Goal: Information Seeking & Learning: Understand process/instructions

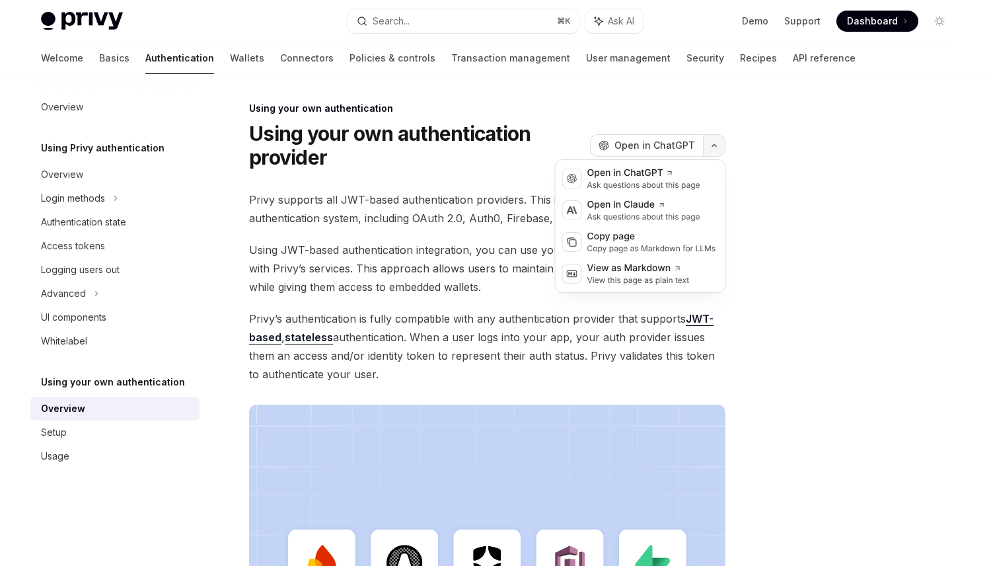
click at [704, 145] on button "button" at bounding box center [714, 145] width 22 height 22
click at [645, 274] on div "View as Markdown" at bounding box center [638, 268] width 102 height 13
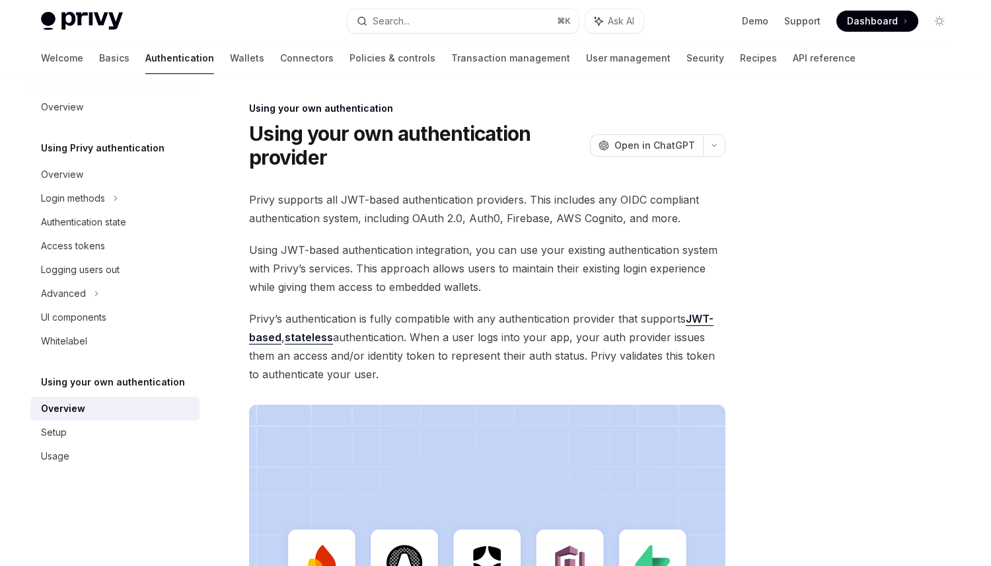
scroll to position [375, 0]
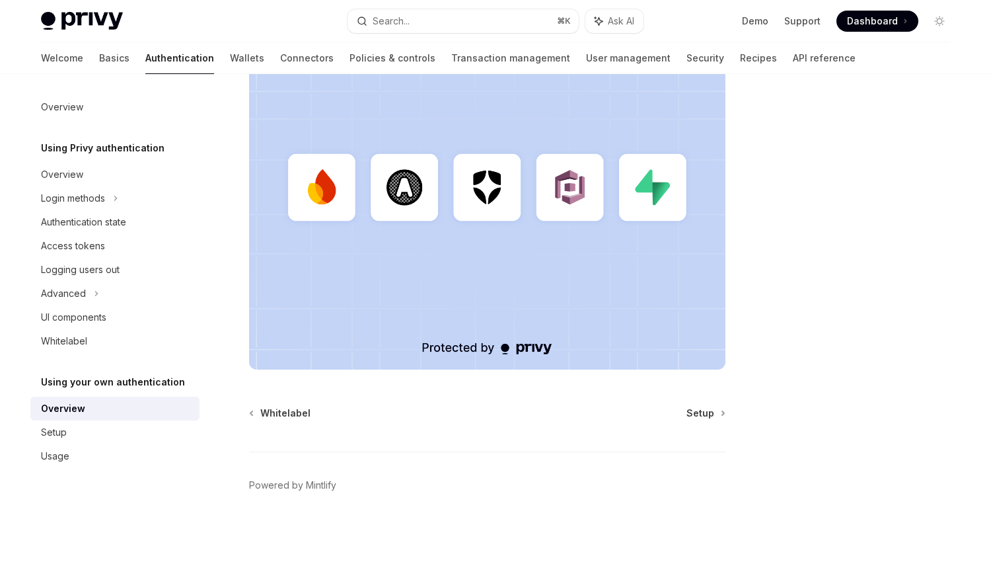
click at [697, 403] on div "Using your own authentication Using your own authentication provider OpenAI Ope…" at bounding box center [363, 145] width 729 height 840
click at [62, 427] on div "Setup" at bounding box center [54, 432] width 26 height 16
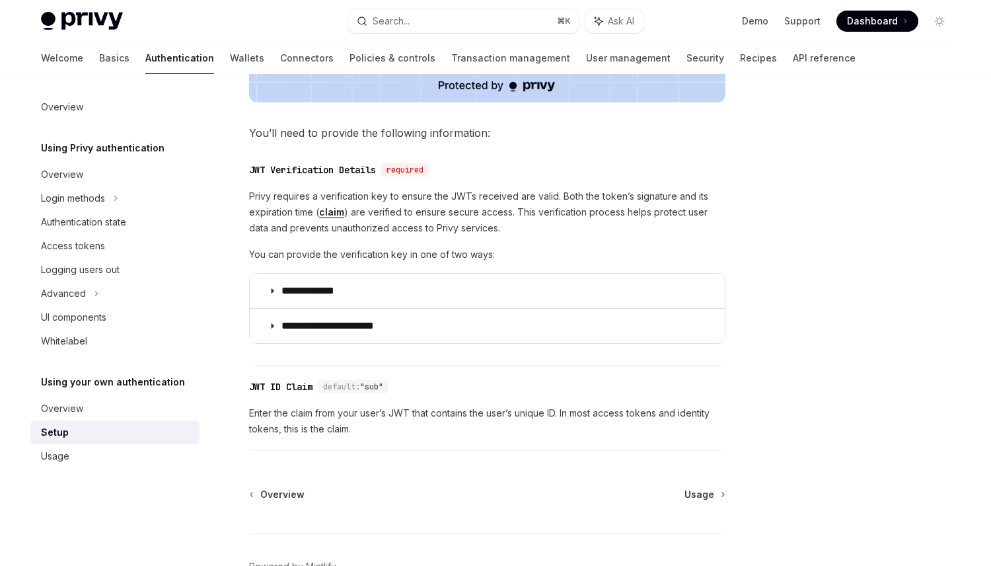
scroll to position [671, 0]
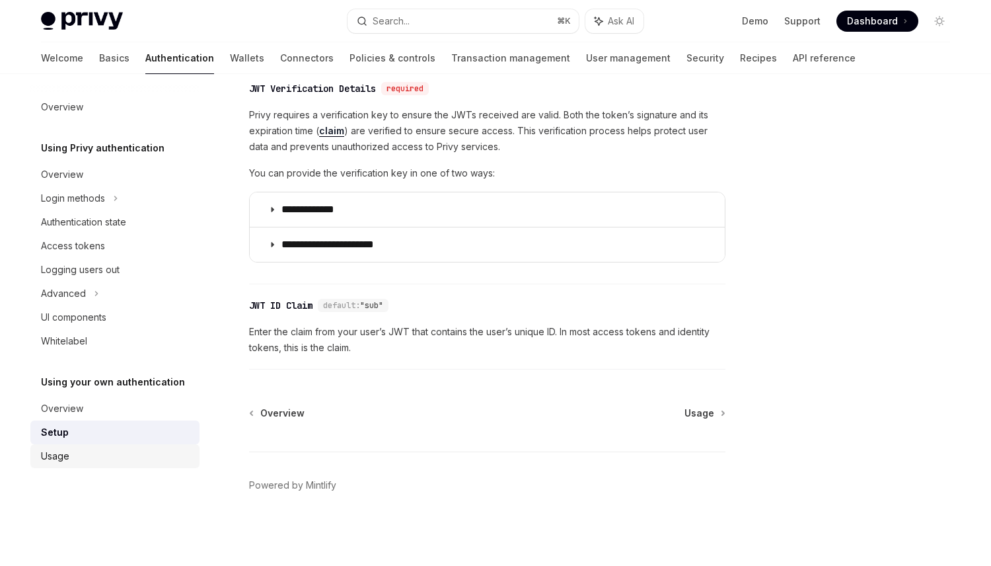
click at [124, 464] on link "Usage" at bounding box center [114, 456] width 169 height 24
type textarea "*"
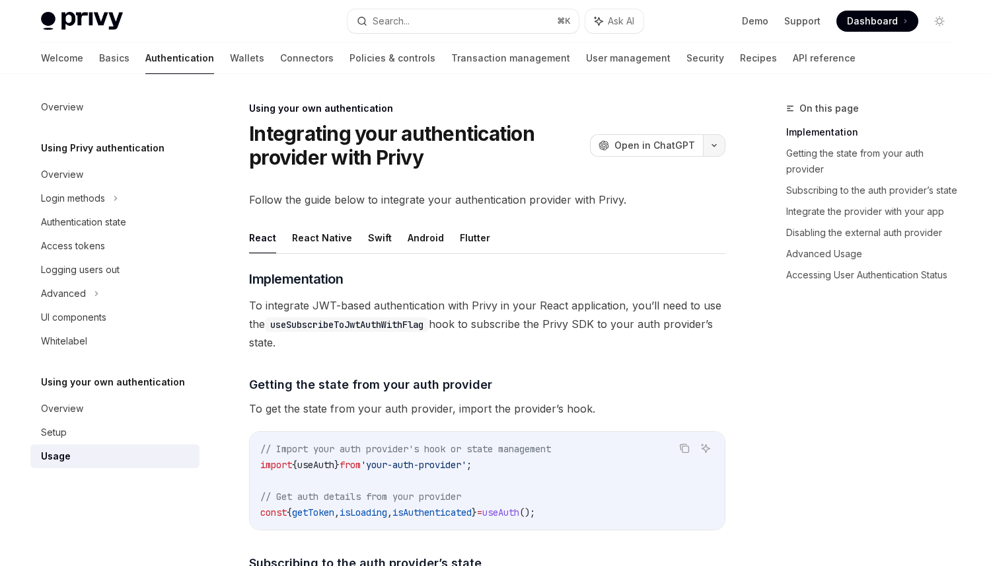
click at [716, 145] on icon "button" at bounding box center [714, 145] width 16 height 5
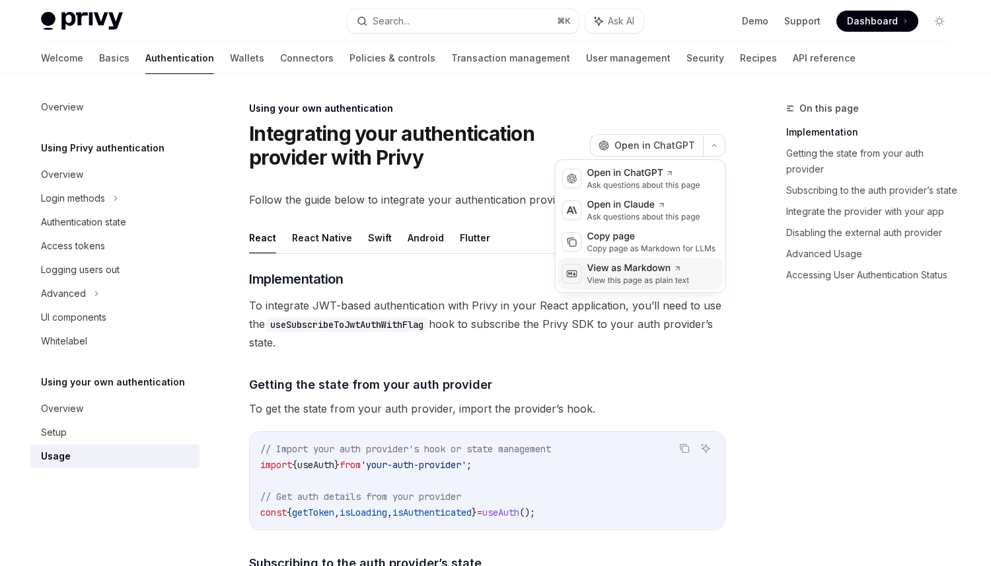
click at [655, 274] on div "View as Markdown" at bounding box center [638, 268] width 102 height 13
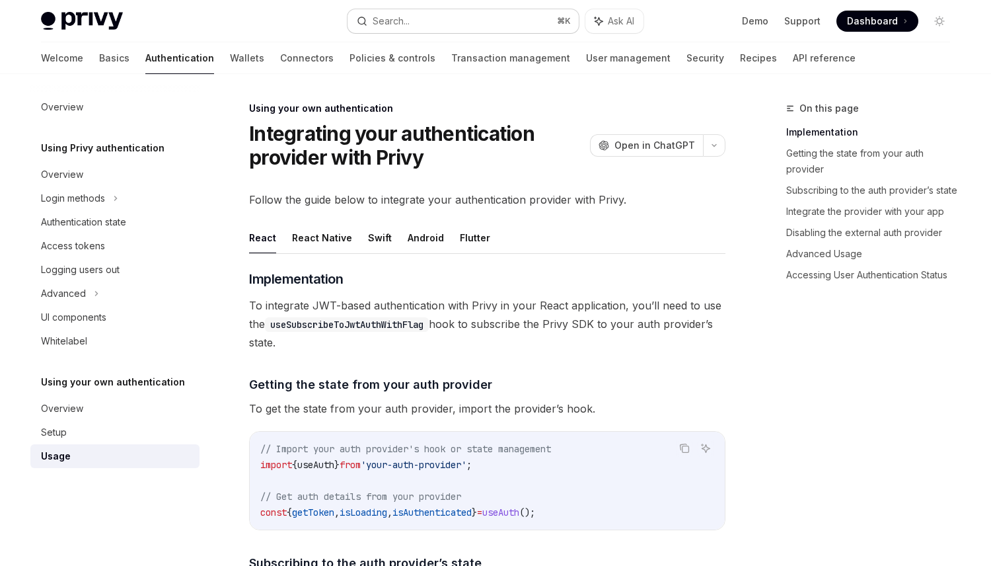
click at [425, 22] on button "Search... ⌘ K" at bounding box center [463, 21] width 231 height 24
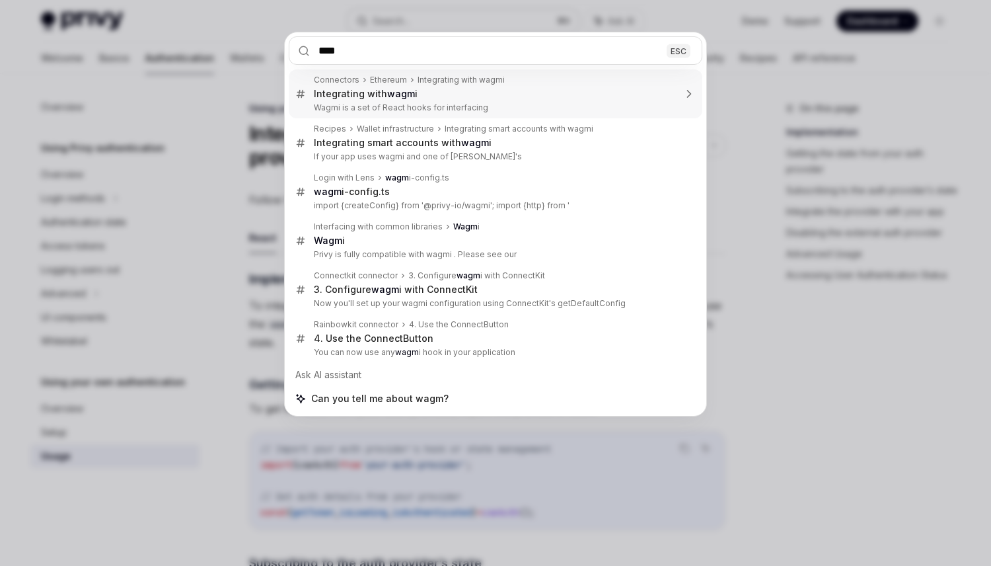
type input "*****"
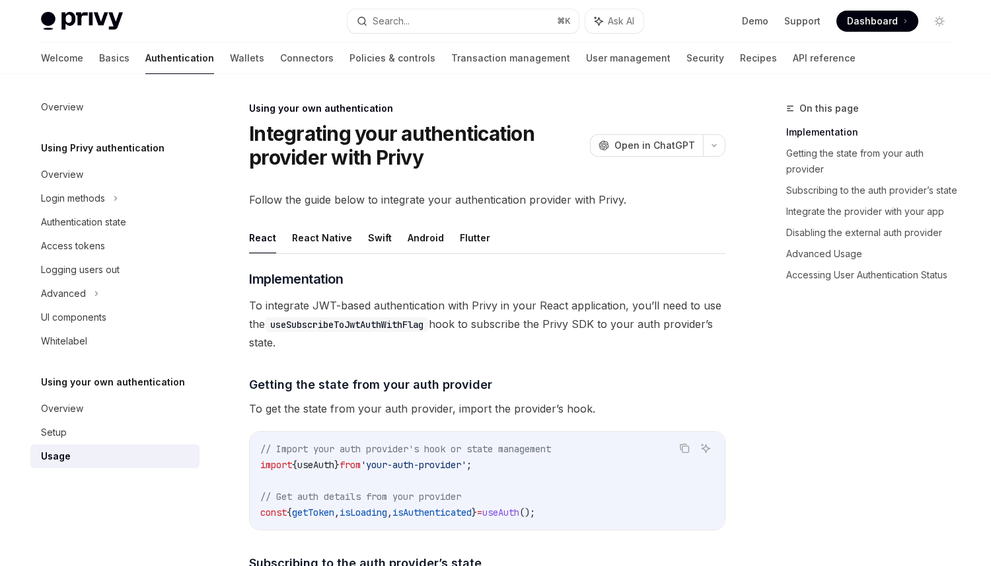
type textarea "*"
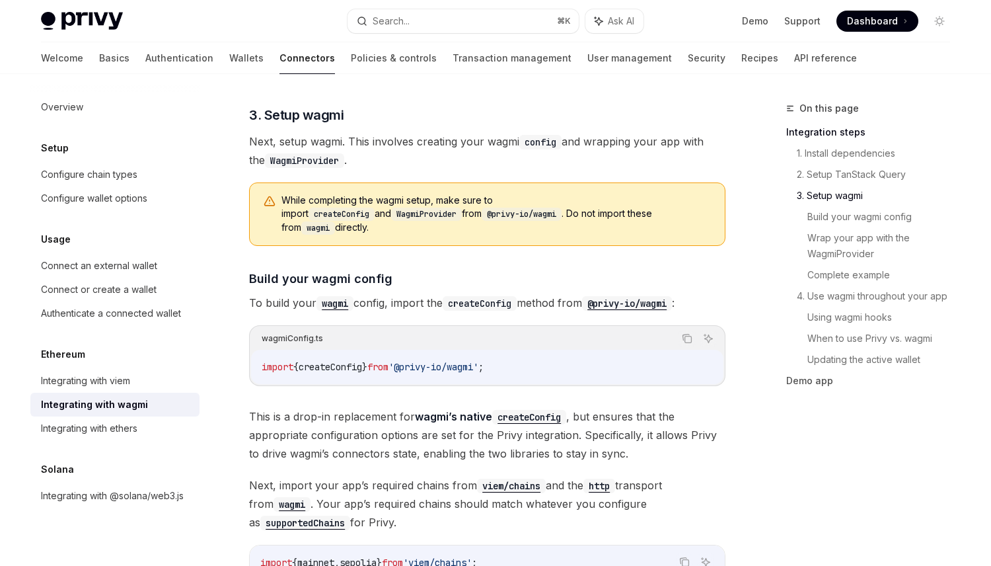
scroll to position [1035, 0]
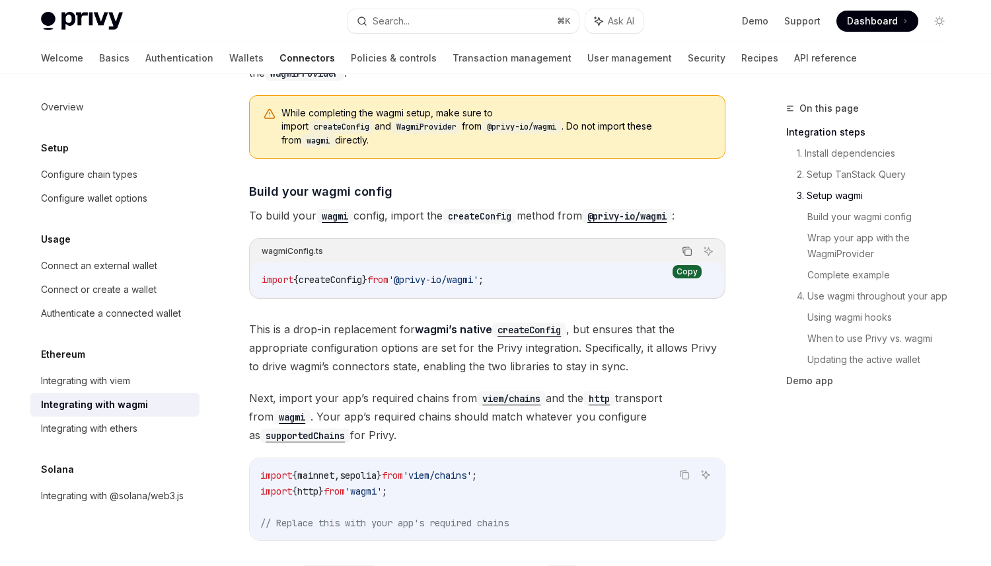
click at [684, 247] on icon "Copy the contents from the code block" at bounding box center [686, 250] width 7 height 6
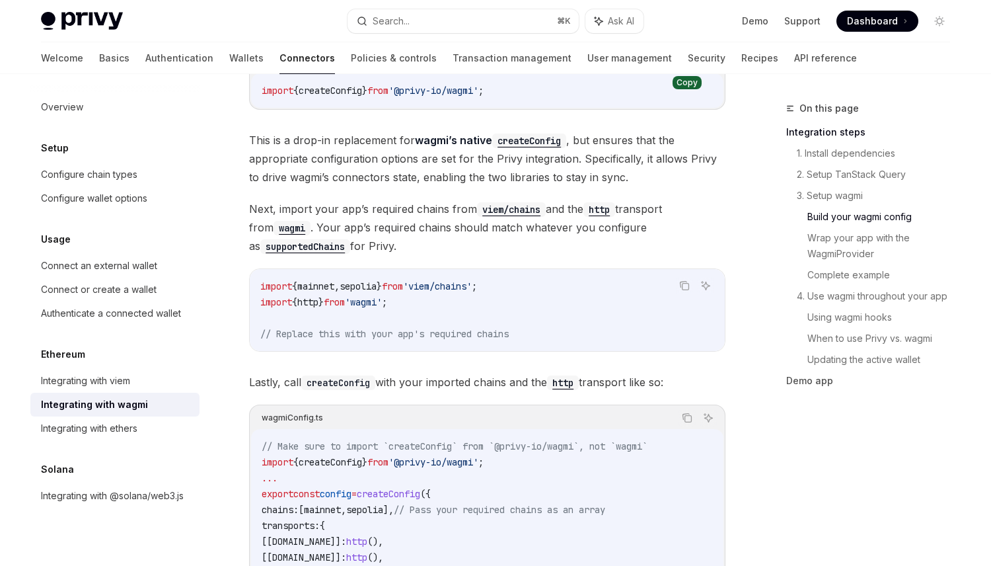
scroll to position [1342, 0]
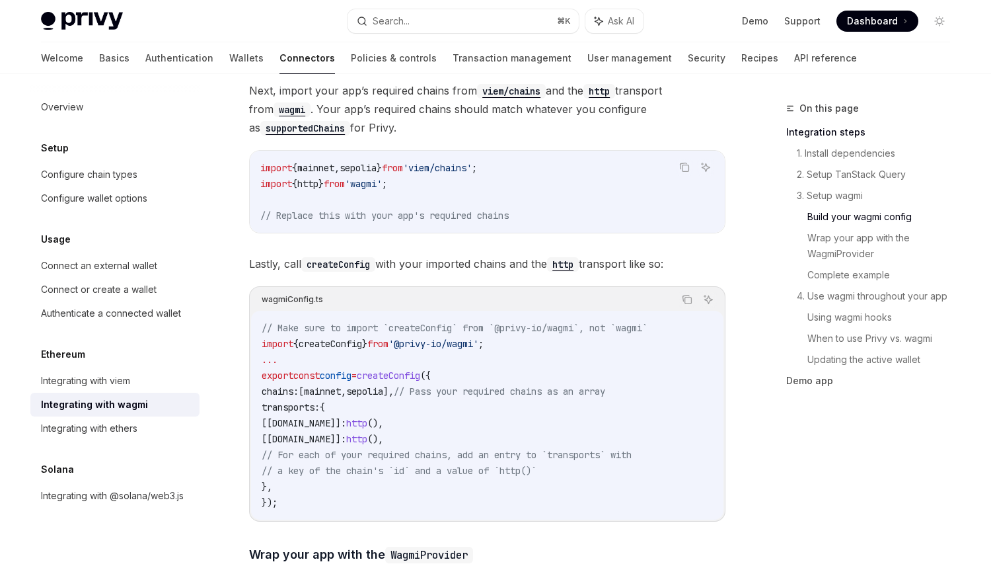
click at [332, 369] on span "config" at bounding box center [336, 375] width 32 height 12
drag, startPoint x: 266, startPoint y: 377, endPoint x: 391, endPoint y: 472, distance: 157.9
click at [391, 472] on code "// Make sure to import `createConfig` from `@privy-io/wagmi`, not `wagmi` impor…" at bounding box center [487, 415] width 451 height 190
copy code "chains: [ mainnet , sepolia ], // Pass your required chains as an array transpo…"
